Goal: Find specific page/section: Find specific page/section

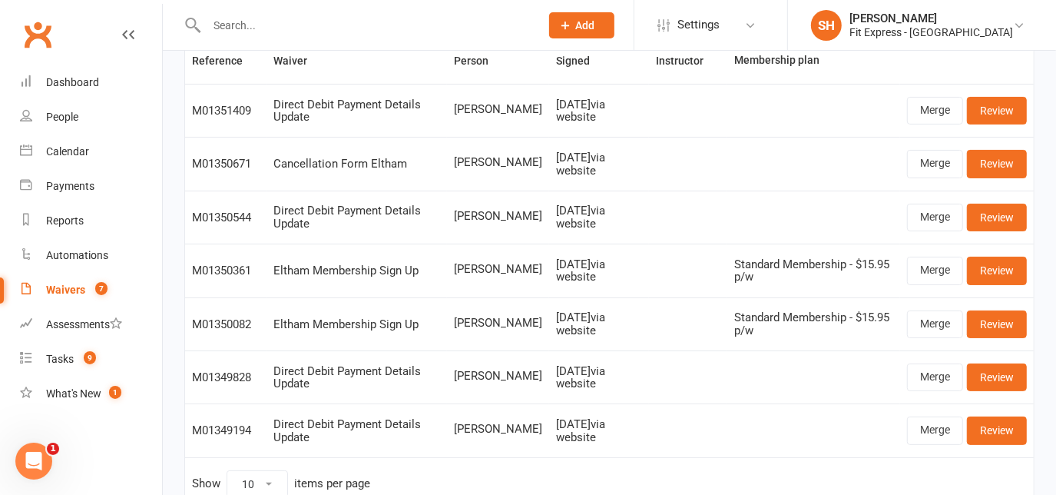
scroll to position [126, 0]
click at [257, 15] on input "text" at bounding box center [365, 26] width 327 height 22
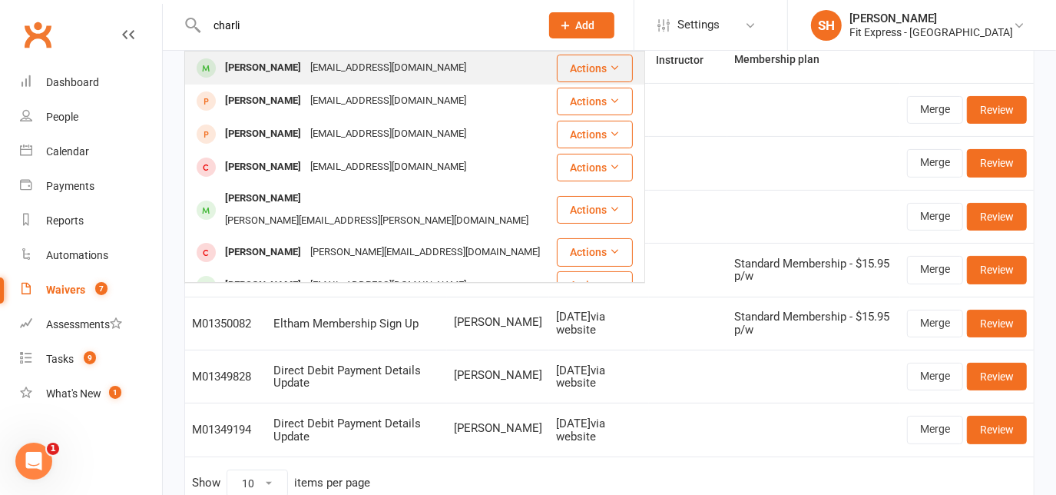
type input "charli"
click at [267, 55] on div "[PERSON_NAME] [EMAIL_ADDRESS][DOMAIN_NAME]" at bounding box center [371, 67] width 370 height 31
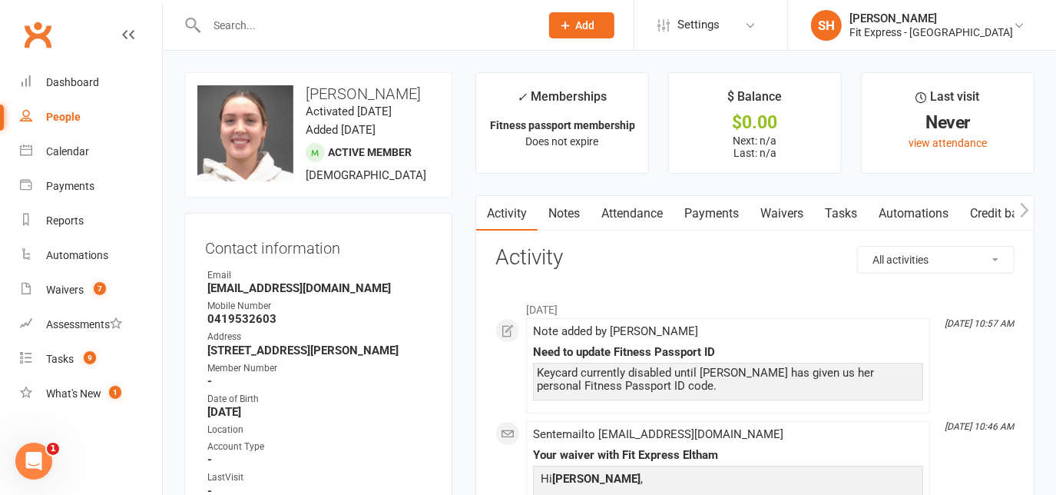
click at [556, 213] on link "Notes" at bounding box center [564, 213] width 53 height 35
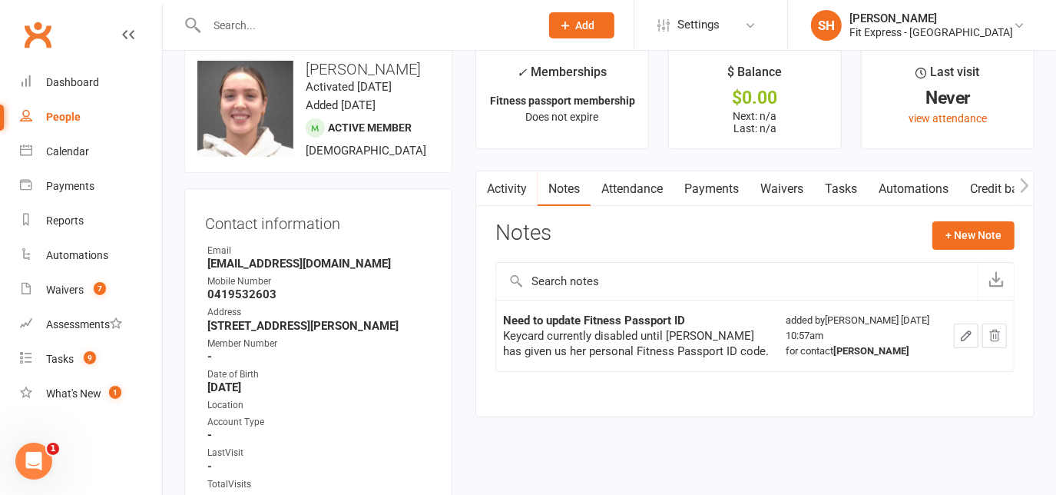
scroll to position [24, 0]
click at [639, 191] on link "Attendance" at bounding box center [632, 189] width 83 height 35
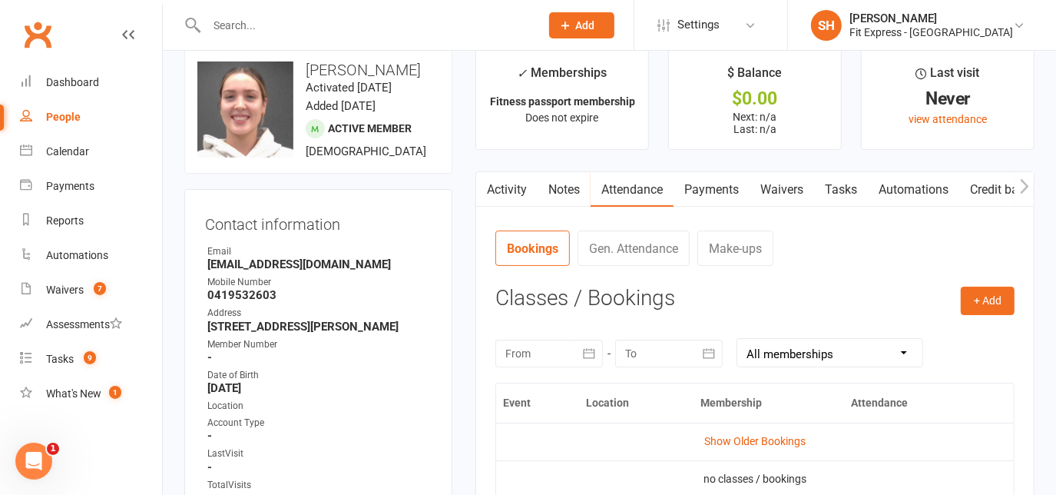
click at [721, 181] on link "Payments" at bounding box center [712, 189] width 76 height 35
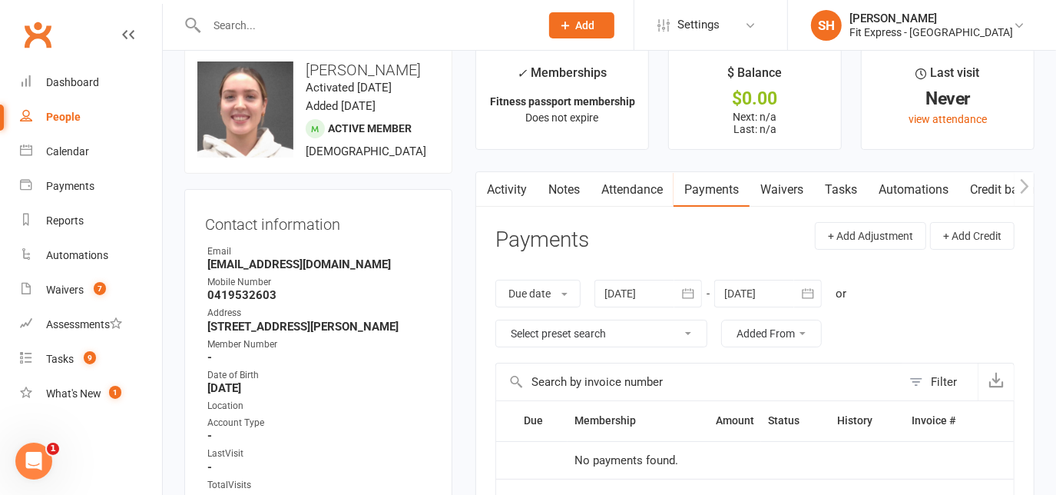
click at [503, 193] on link "Activity" at bounding box center [506, 189] width 61 height 35
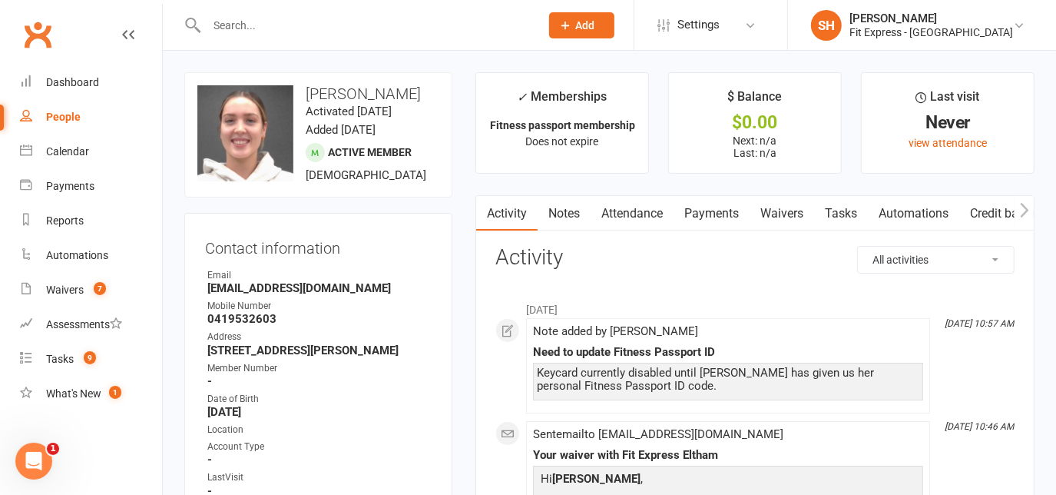
click at [54, 35] on link "Clubworx" at bounding box center [37, 34] width 38 height 38
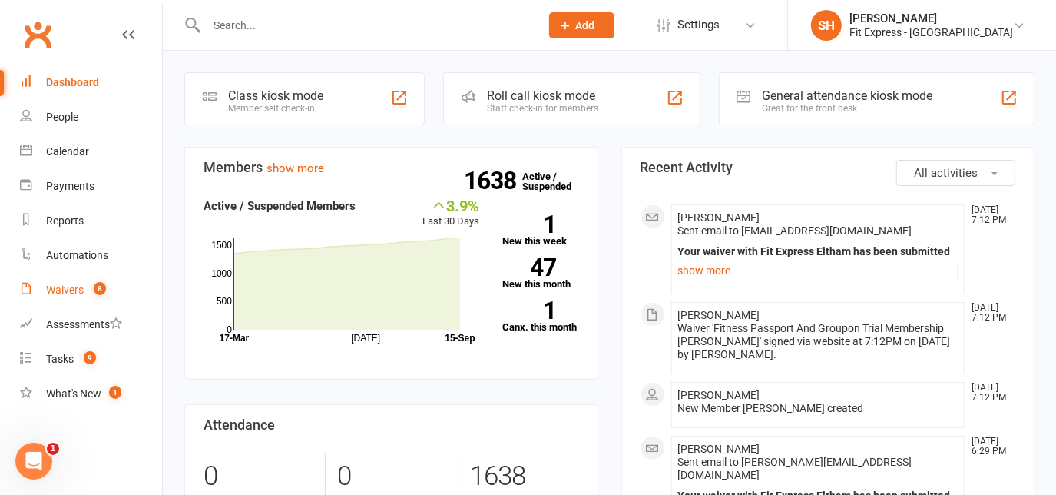
click at [79, 283] on div "Waivers" at bounding box center [65, 289] width 38 height 12
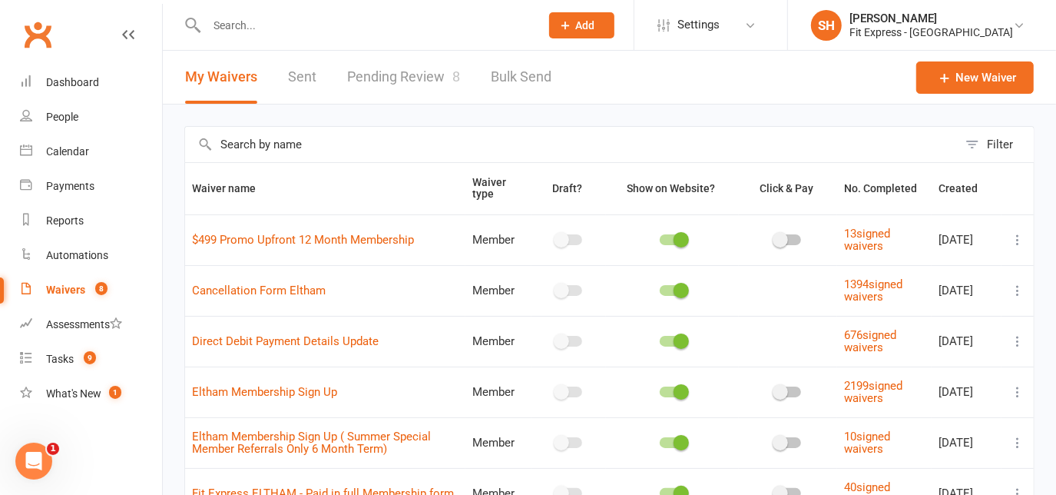
click at [433, 69] on link "Pending Review 8" at bounding box center [403, 77] width 113 height 53
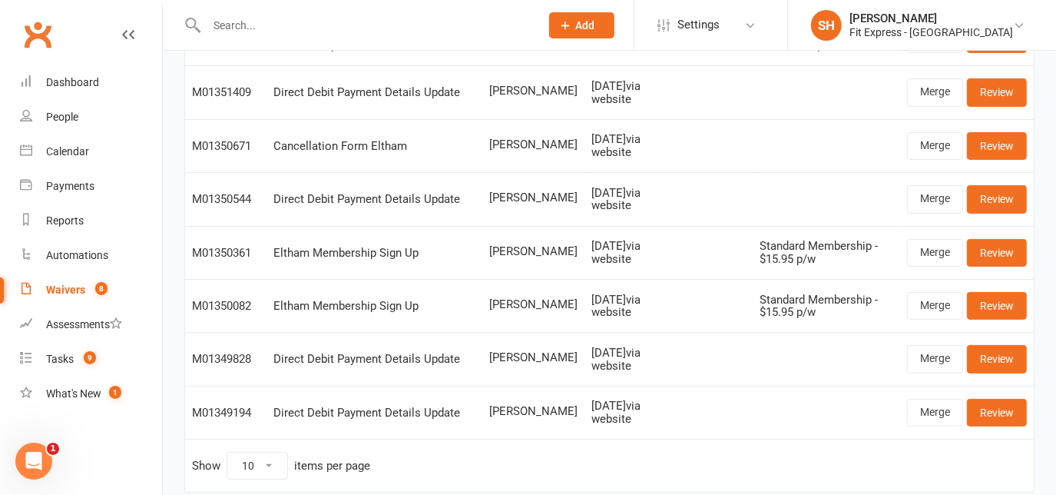
scroll to position [197, 0]
